Goal: Information Seeking & Learning: Learn about a topic

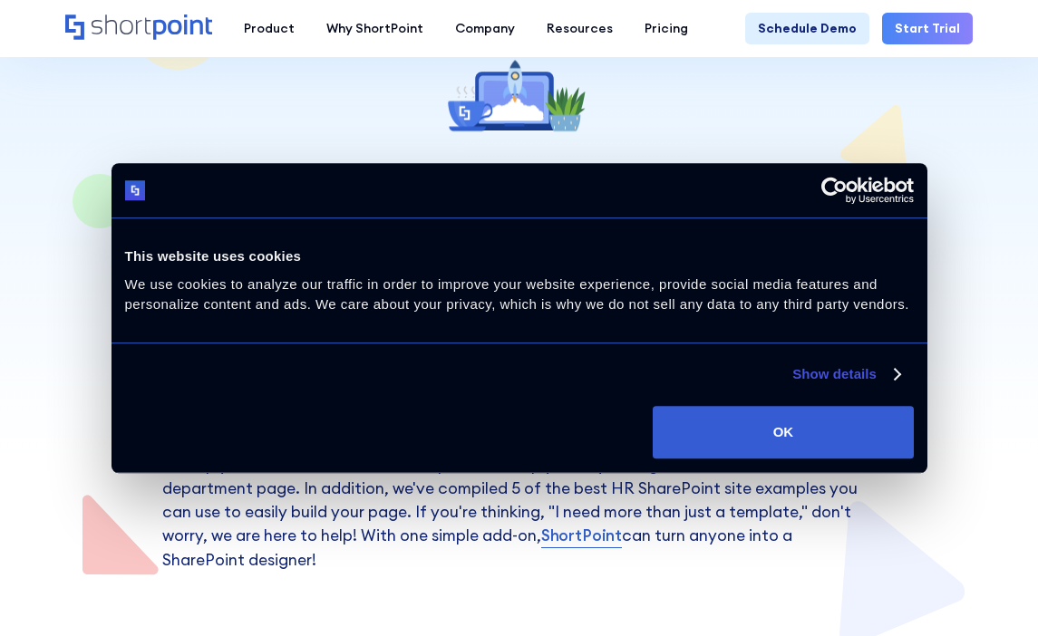
scroll to position [146, 0]
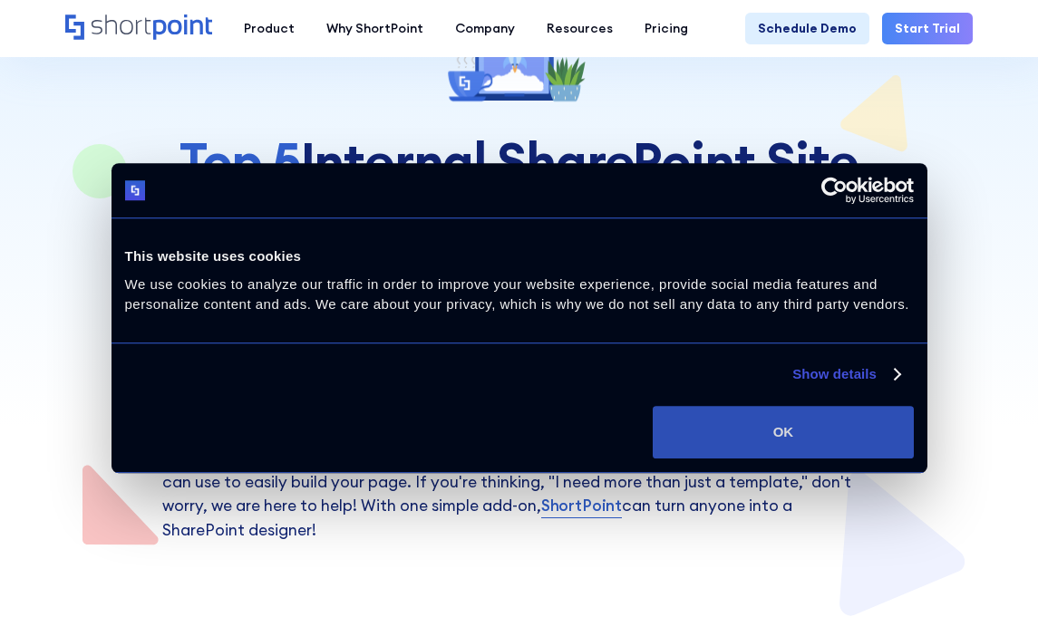
click at [794, 429] on button "OK" at bounding box center [783, 432] width 260 height 53
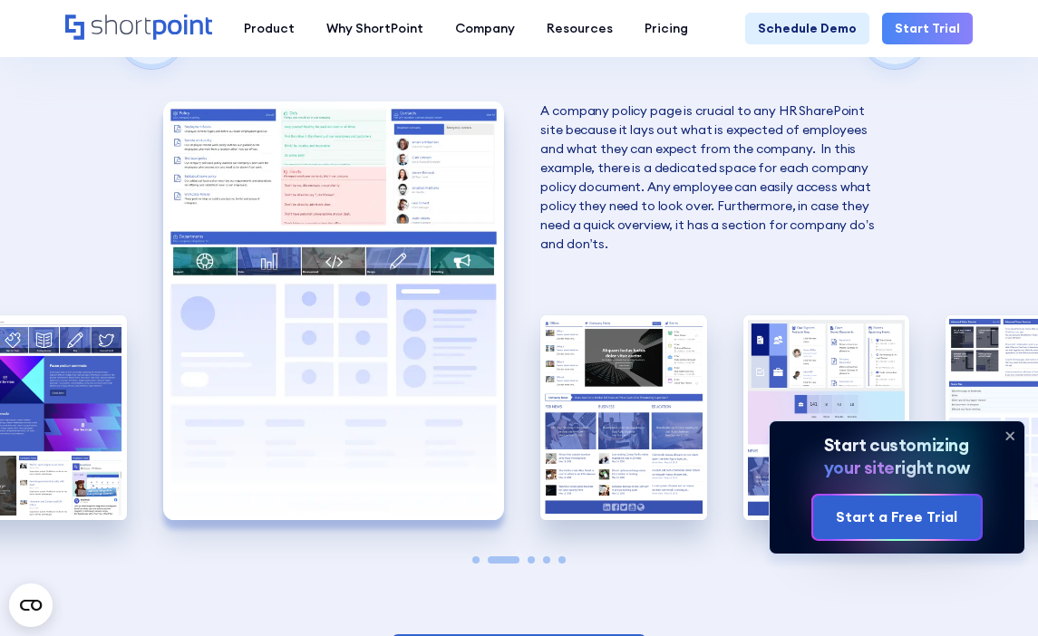
scroll to position [2860, 0]
click at [1013, 432] on icon at bounding box center [1009, 435] width 7 height 7
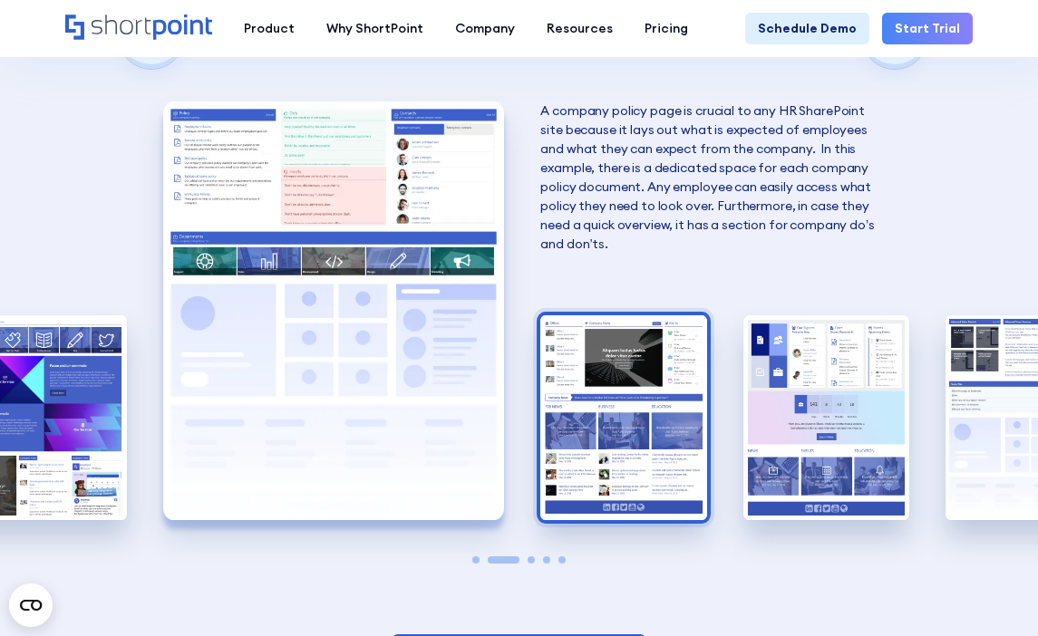
scroll to position [2861, 0]
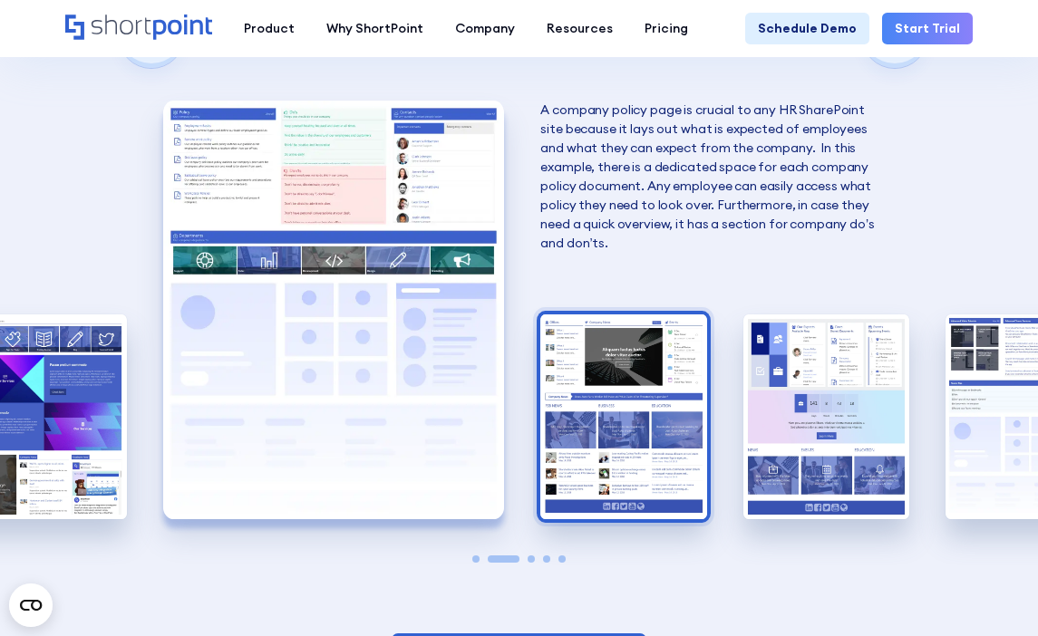
click at [643, 363] on img "3 / 5" at bounding box center [623, 416] width 166 height 204
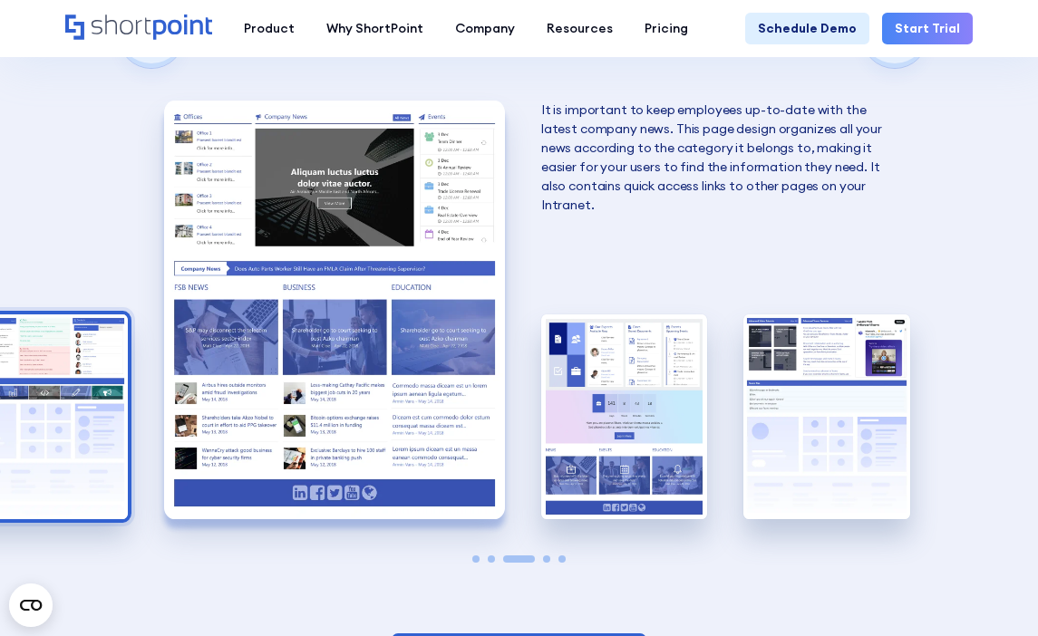
click at [68, 365] on img "2 / 5" at bounding box center [44, 416] width 166 height 204
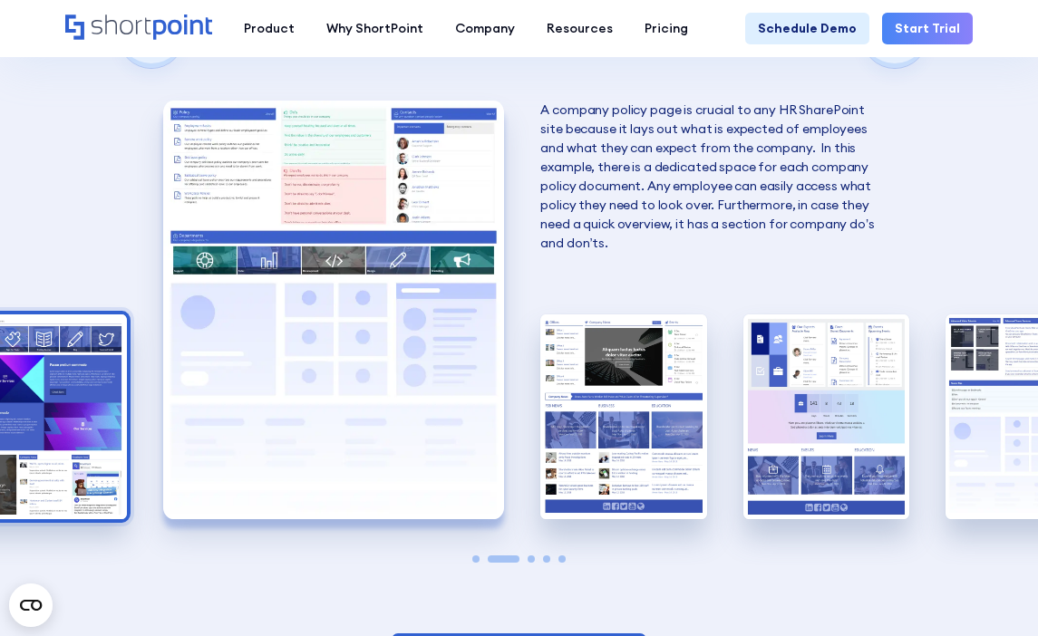
click at [69, 363] on img "1 / 5" at bounding box center [44, 416] width 166 height 204
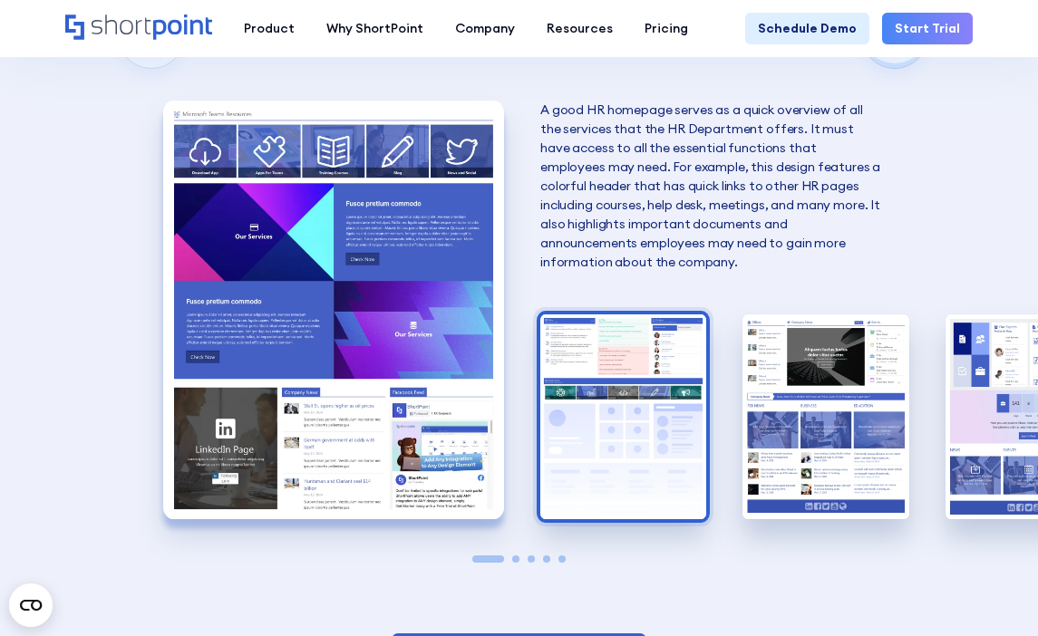
click at [578, 362] on img "2 / 5" at bounding box center [623, 416] width 166 height 204
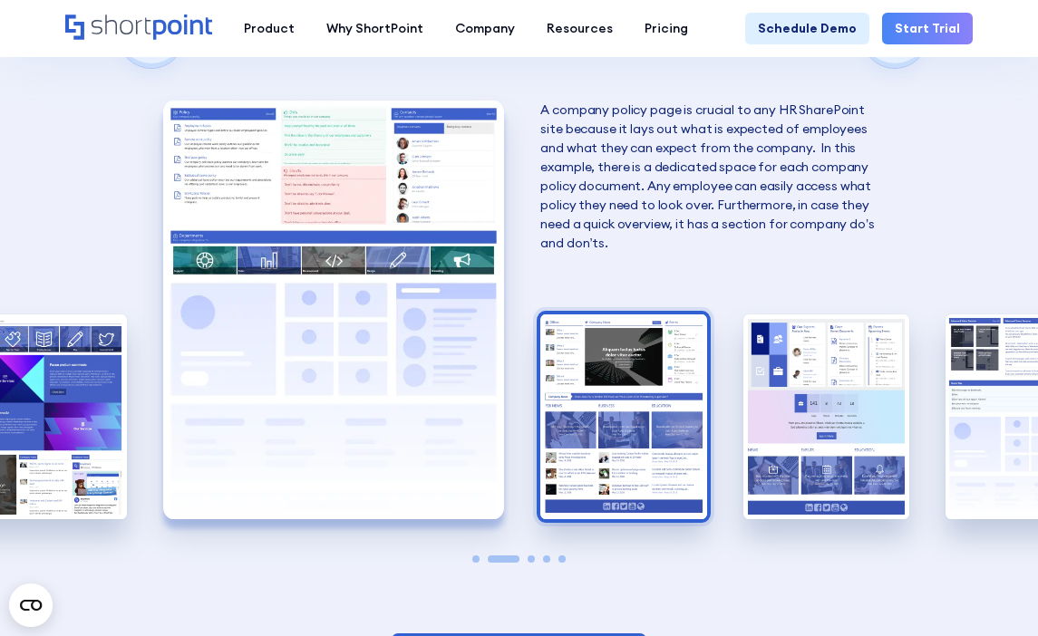
click at [614, 370] on img "3 / 5" at bounding box center [623, 416] width 166 height 204
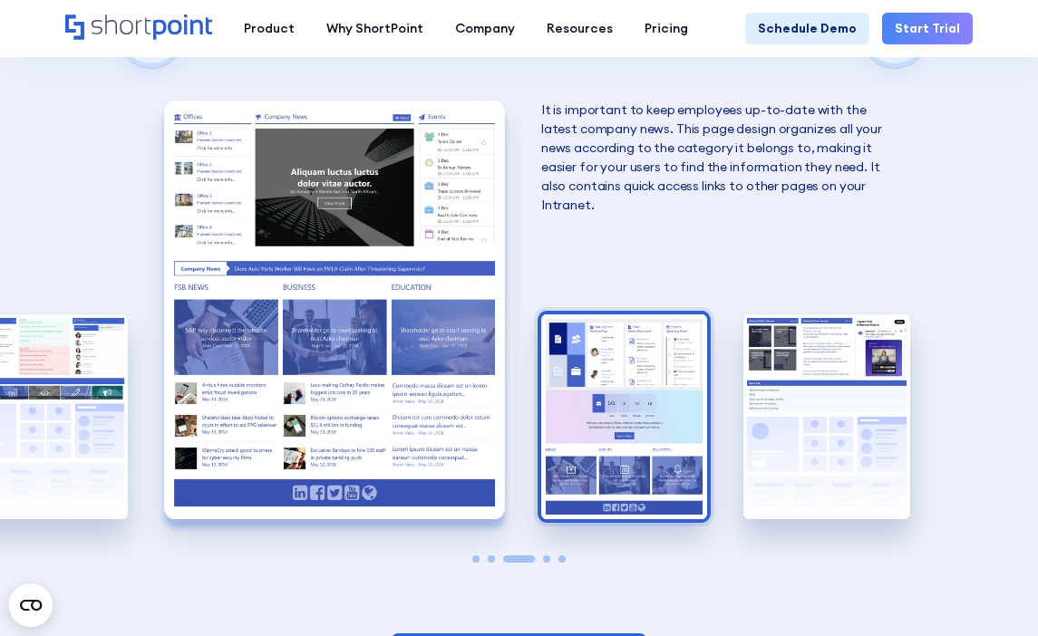
click at [610, 363] on img "4 / 5" at bounding box center [624, 416] width 166 height 204
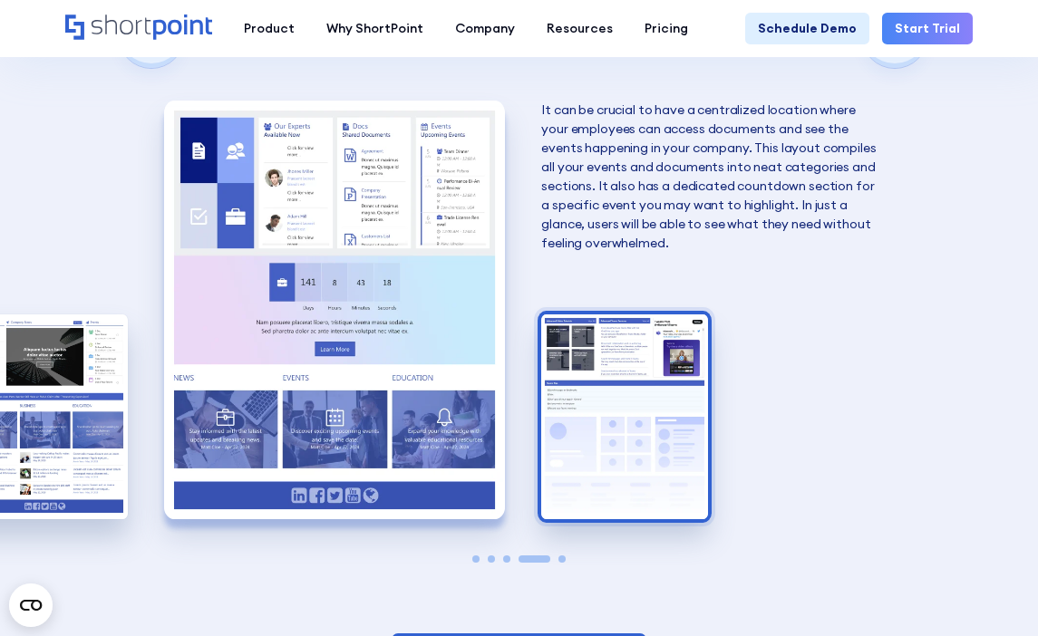
click at [653, 378] on img "5 / 5" at bounding box center [624, 416] width 166 height 204
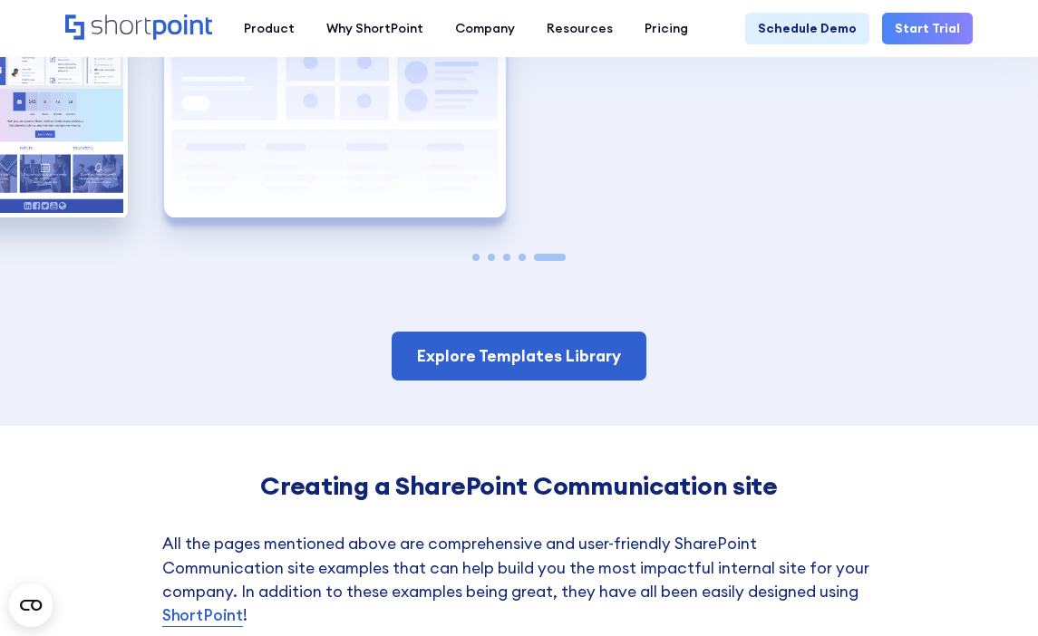
scroll to position [3218, 0]
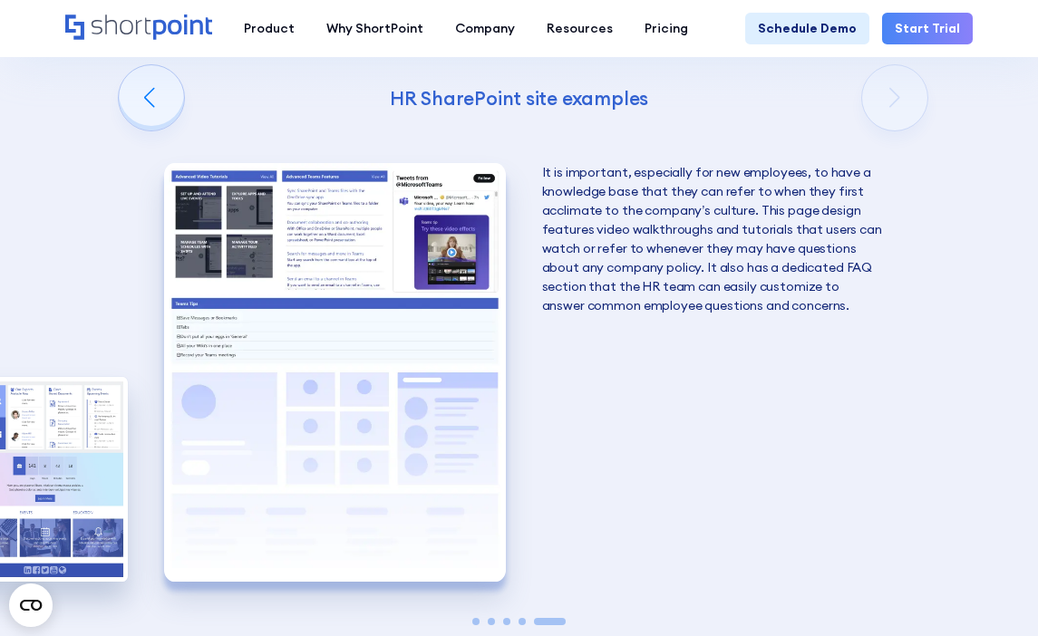
scroll to position [2829, 0]
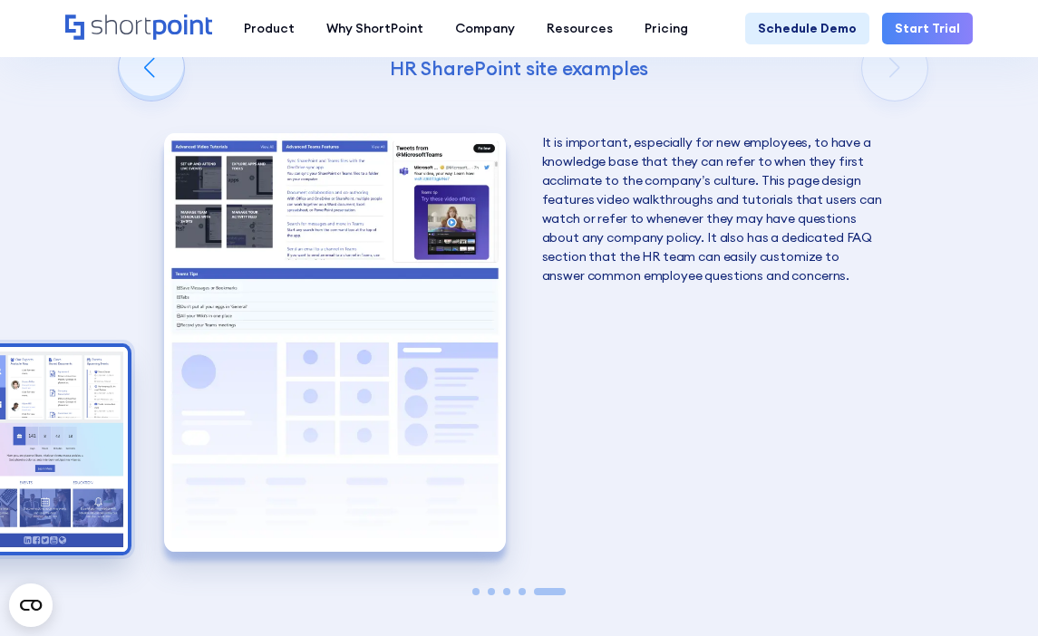
click at [92, 414] on img "4 / 5" at bounding box center [45, 449] width 166 height 204
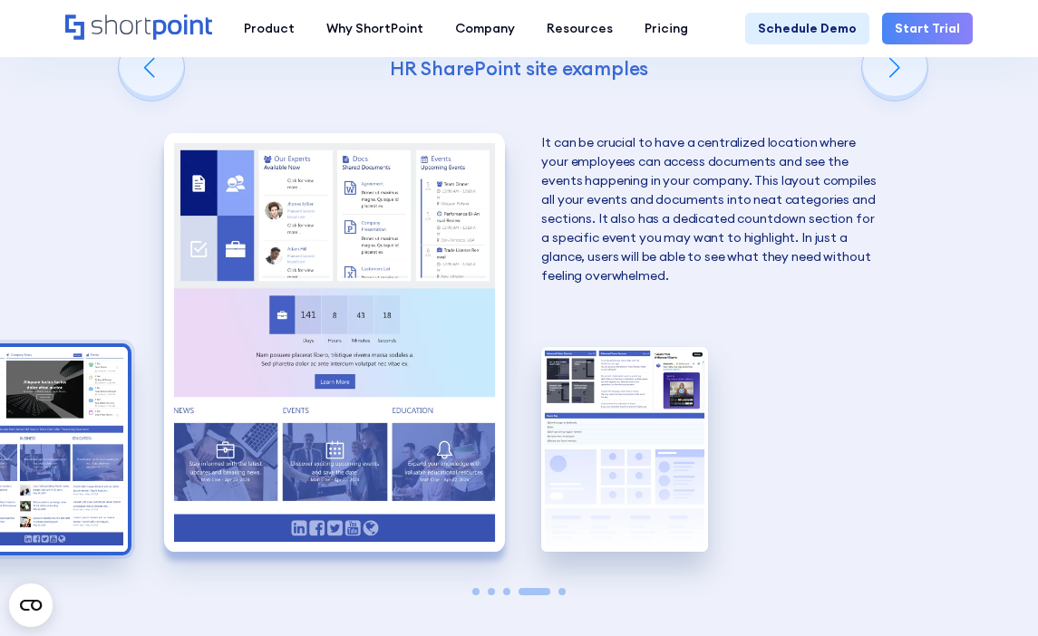
click at [68, 406] on img "3 / 5" at bounding box center [45, 449] width 166 height 204
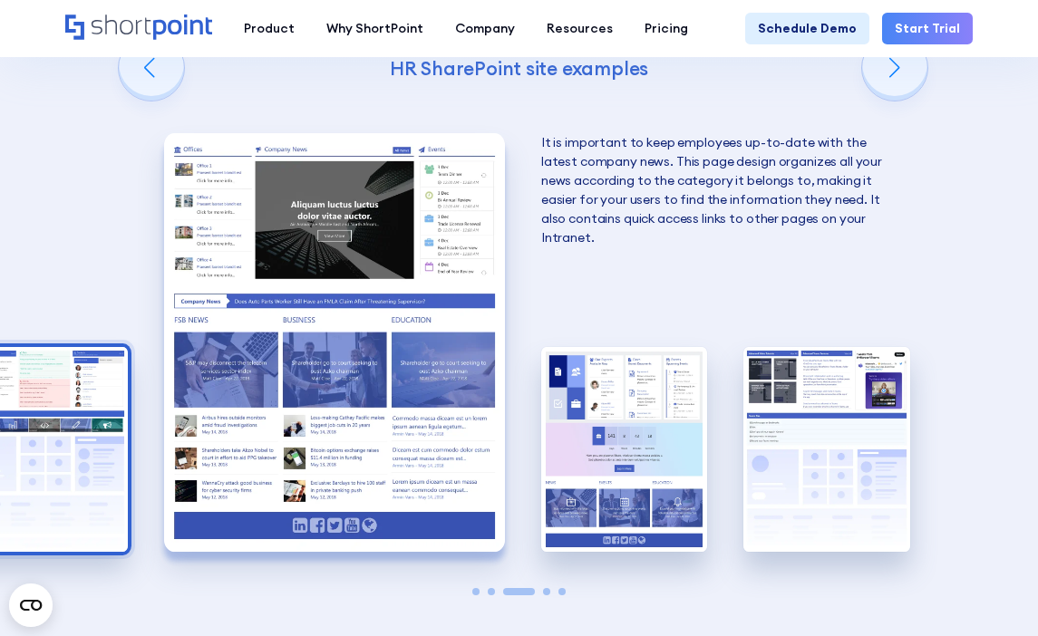
click at [44, 405] on img "2 / 5" at bounding box center [44, 449] width 166 height 204
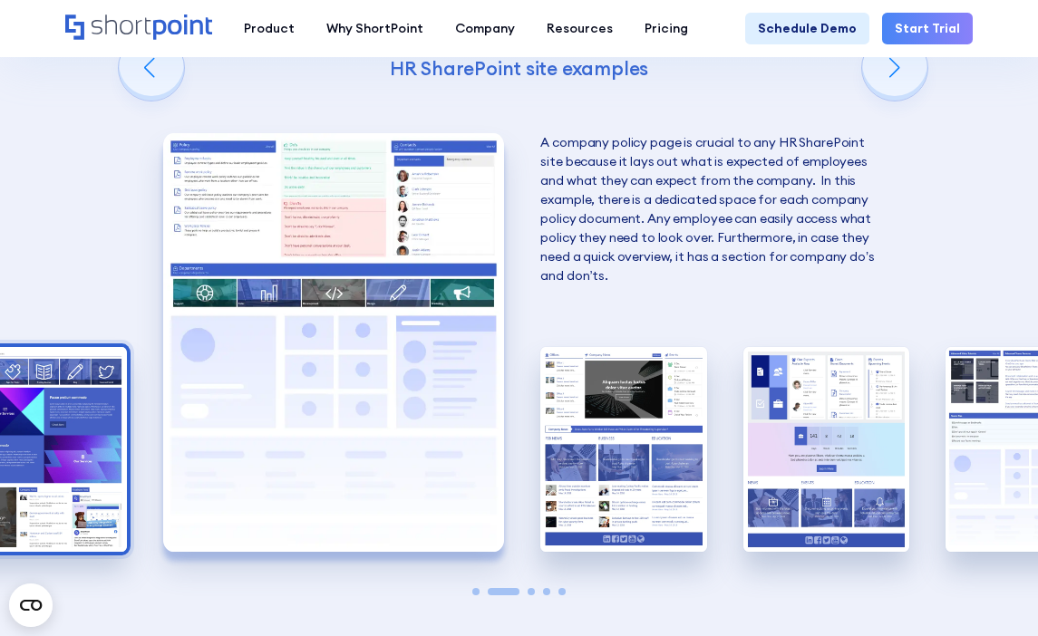
click at [90, 411] on img "1 / 5" at bounding box center [44, 449] width 166 height 204
